Goal: Check status: Check status

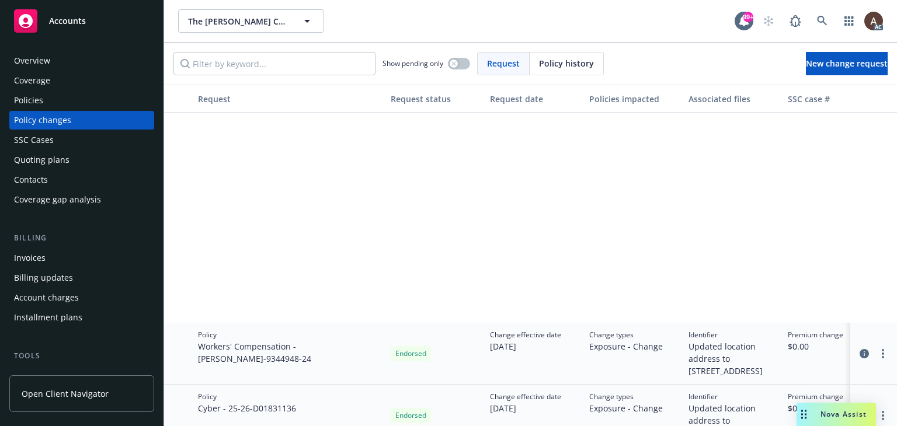
scroll to position [292, 0]
